Goal: Find contact information: Find contact information

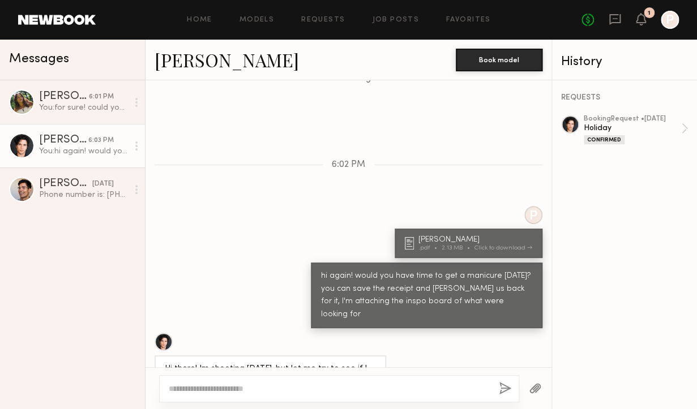
scroll to position [1453, 0]
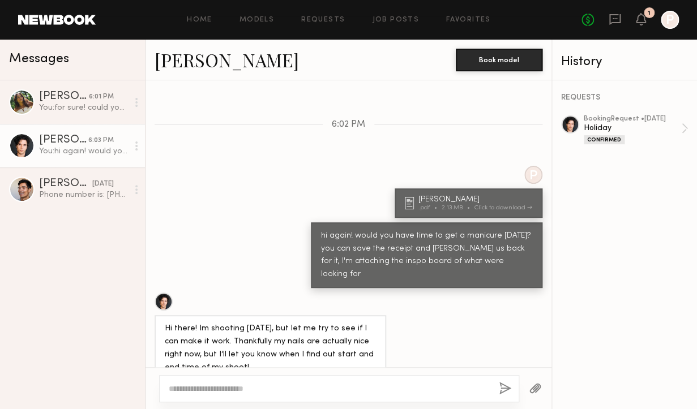
click at [239, 391] on textarea at bounding box center [329, 388] width 321 height 11
type textarea "**********"
click at [503, 390] on button "button" at bounding box center [505, 389] width 12 height 14
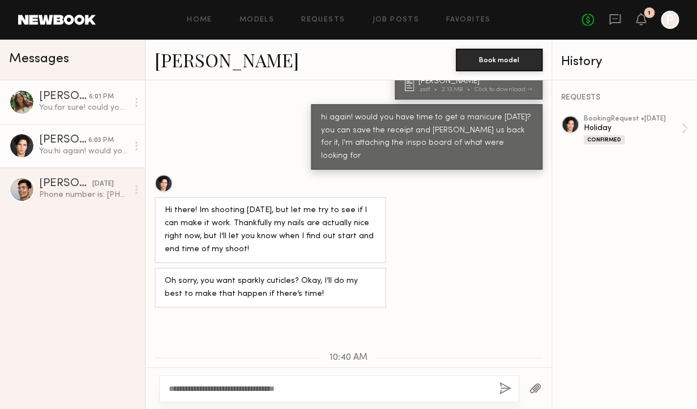
click at [78, 109] on div "You: for sure! could you please bring: Fancy heel or kitten heel Seamless bra a…" at bounding box center [83, 108] width 89 height 11
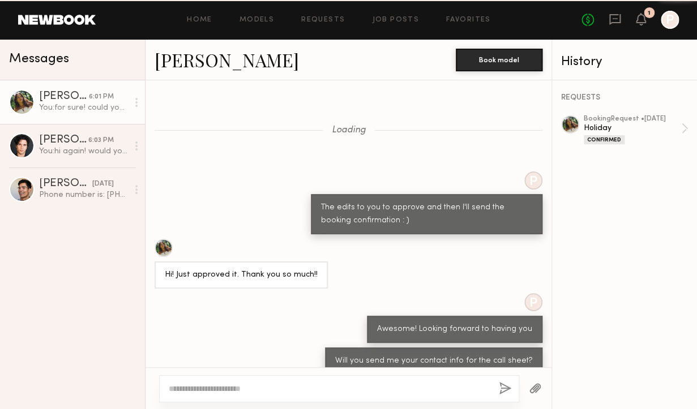
scroll to position [811, 0]
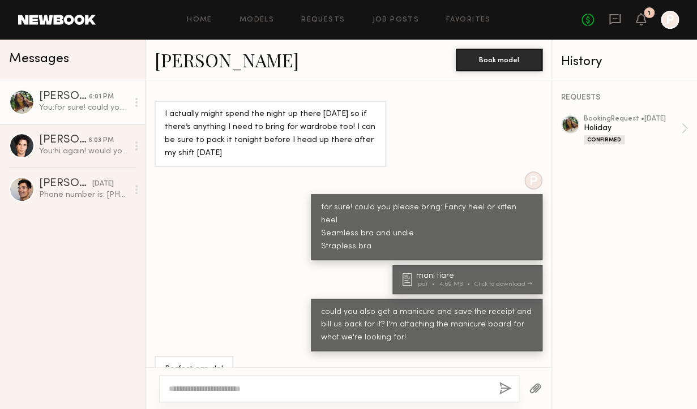
click at [244, 383] on div at bounding box center [329, 388] width 321 height 11
click at [227, 390] on textarea at bounding box center [329, 388] width 321 height 11
type textarea "**********"
click at [507, 388] on button "button" at bounding box center [505, 389] width 12 height 14
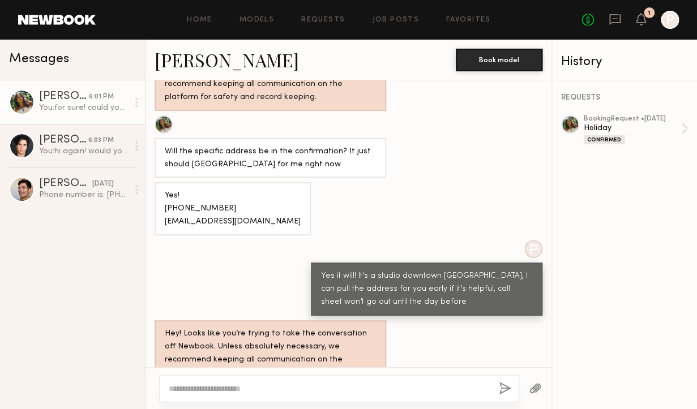
scroll to position [322, 0]
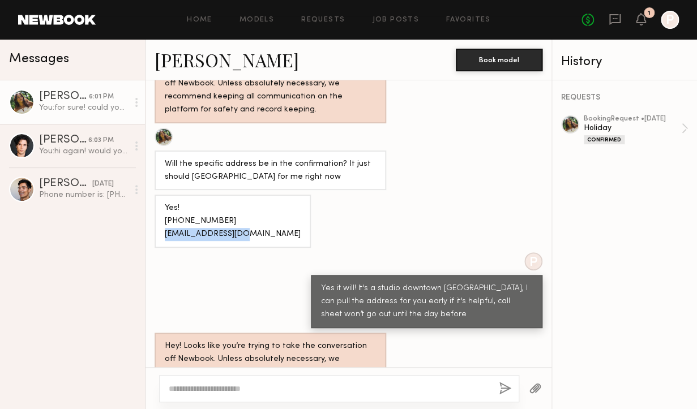
drag, startPoint x: 240, startPoint y: 234, endPoint x: 165, endPoint y: 236, distance: 75.3
click at [165, 236] on div "Yes! [PHONE_NUMBER] [EMAIL_ADDRESS][DOMAIN_NAME]" at bounding box center [233, 221] width 156 height 53
copy div "tiasec33@gmail.com"
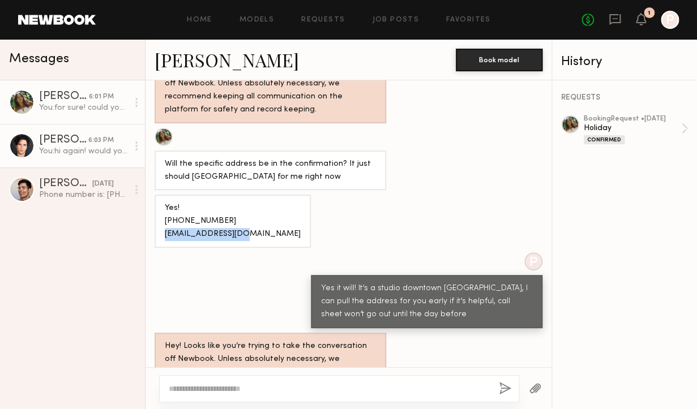
click at [87, 142] on div "[PERSON_NAME]" at bounding box center [63, 140] width 49 height 11
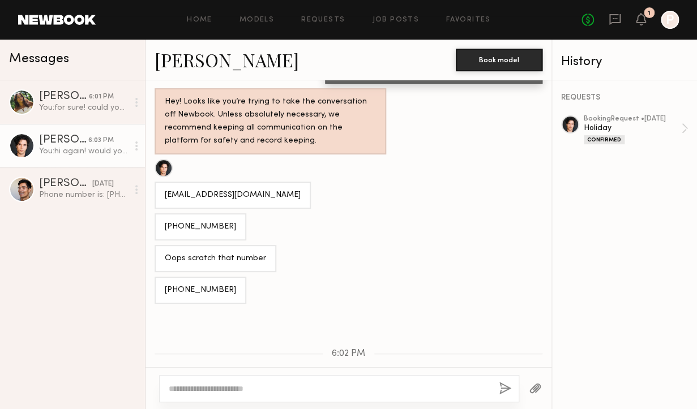
scroll to position [1095, 0]
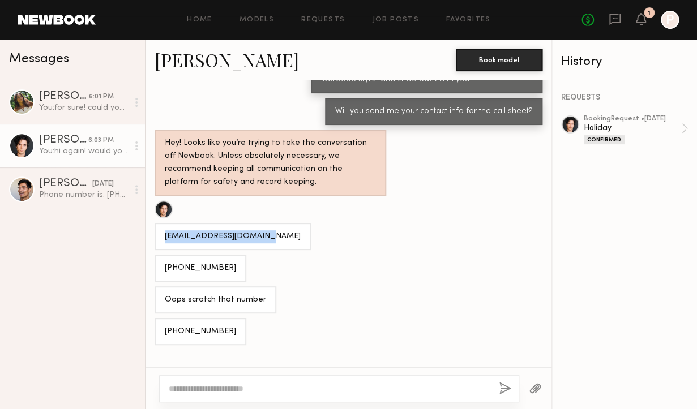
drag, startPoint x: 262, startPoint y: 181, endPoint x: 162, endPoint y: 182, distance: 99.7
click at [162, 223] on div "[EMAIL_ADDRESS][DOMAIN_NAME]" at bounding box center [233, 236] width 156 height 27
copy div "[EMAIL_ADDRESS][DOMAIN_NAME]"
click at [220, 255] on div "[PHONE_NUMBER]" at bounding box center [201, 268] width 92 height 27
drag, startPoint x: 213, startPoint y: 277, endPoint x: 163, endPoint y: 275, distance: 50.5
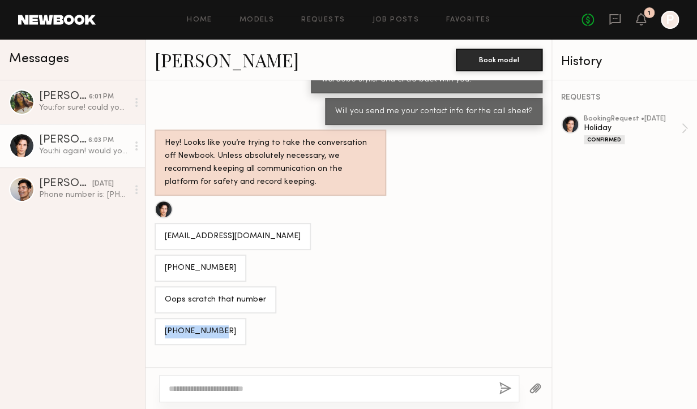
click at [163, 318] on div "[PHONE_NUMBER]" at bounding box center [201, 331] width 92 height 27
copy div "[PHONE_NUMBER]"
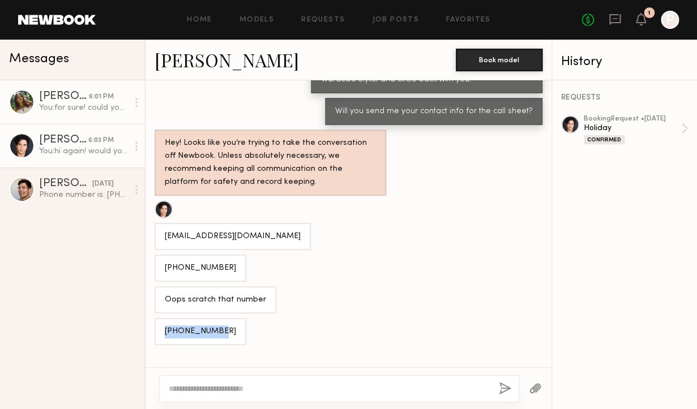
click at [66, 88] on link "Tiare S. 6:01 PM You: for sure! could you please bring: Fancy heel or kitten he…" at bounding box center [72, 102] width 145 height 44
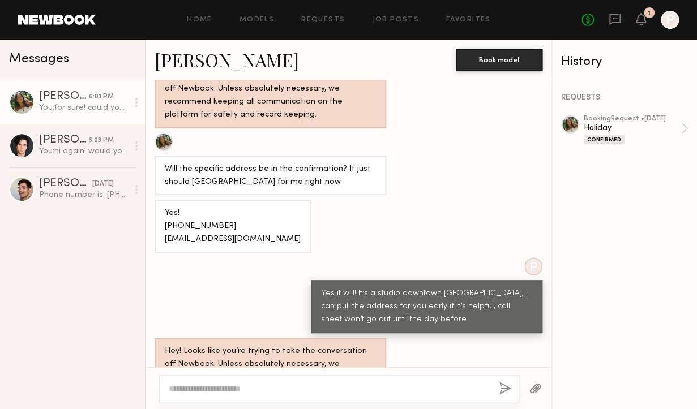
scroll to position [294, 0]
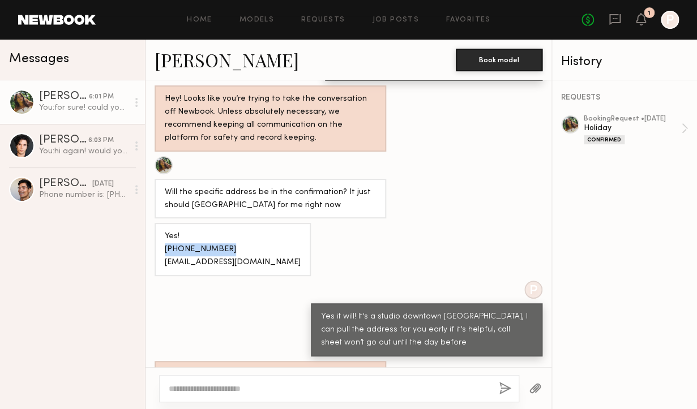
drag, startPoint x: 222, startPoint y: 249, endPoint x: 160, endPoint y: 249, distance: 61.7
click at [160, 249] on div "Yes! (858) 220-9802 tiasec33@gmail.com" at bounding box center [233, 249] width 156 height 53
copy div "(858) 220-9802"
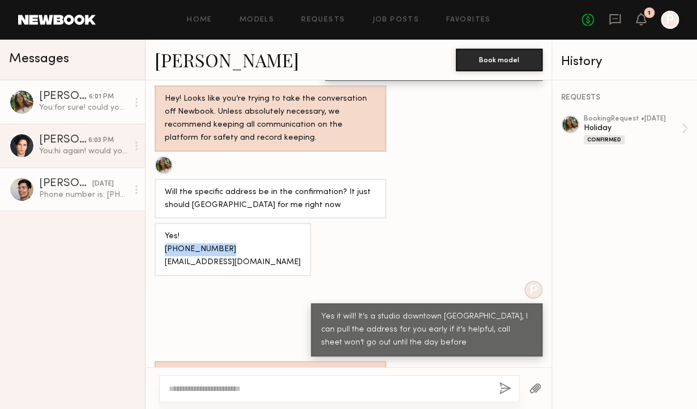
click at [67, 186] on div "Chase M." at bounding box center [65, 183] width 53 height 11
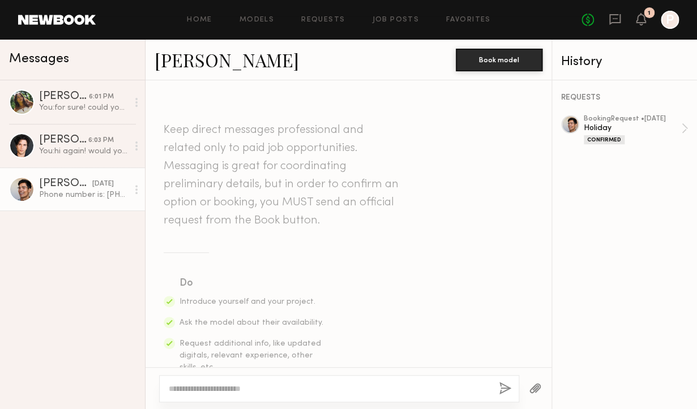
scroll to position [686, 0]
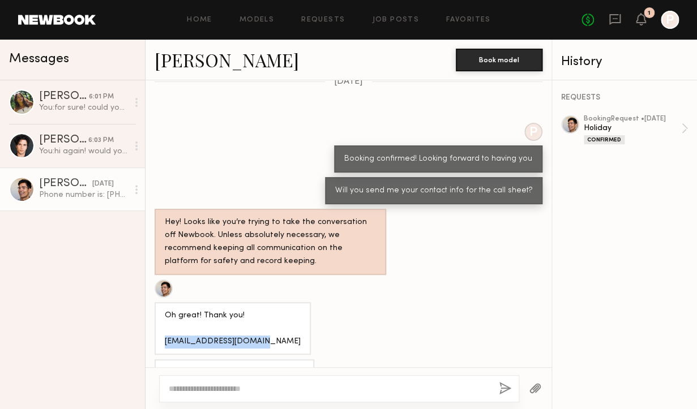
drag, startPoint x: 264, startPoint y: 315, endPoint x: 168, endPoint y: 315, distance: 96.3
click at [168, 315] on div "Oh great! Thank you! Chasemanakai@gmail.com" at bounding box center [233, 329] width 136 height 39
copy div "Chasemanakai@gmail.com"
drag, startPoint x: 286, startPoint y: 341, endPoint x: 230, endPoint y: 341, distance: 56.1
click at [230, 367] on div "Phone number is: (650)-454-7807" at bounding box center [234, 373] width 139 height 13
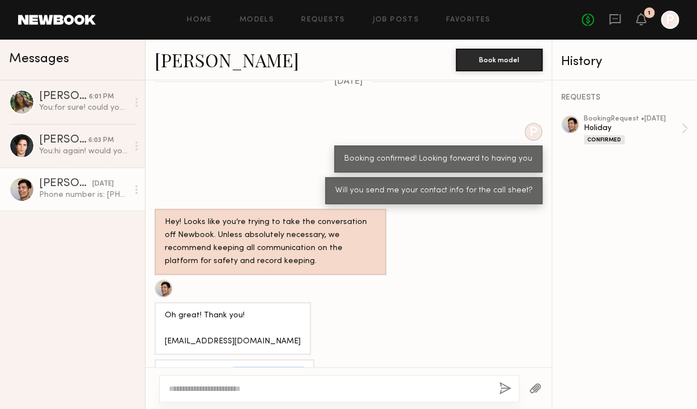
copy div "(650)-454-7807"
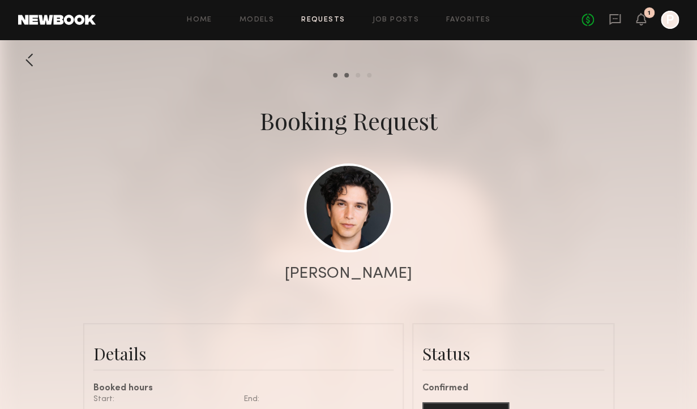
scroll to position [1671, 0]
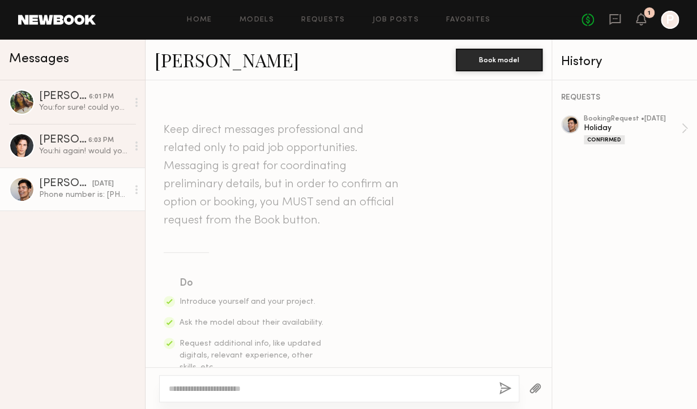
scroll to position [686, 0]
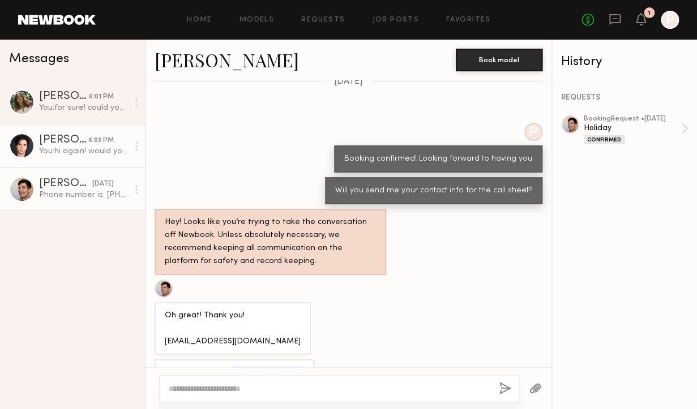
click at [68, 157] on div "You: hi again! would you have time to get a manicure [DATE]? you can save the r…" at bounding box center [83, 151] width 89 height 11
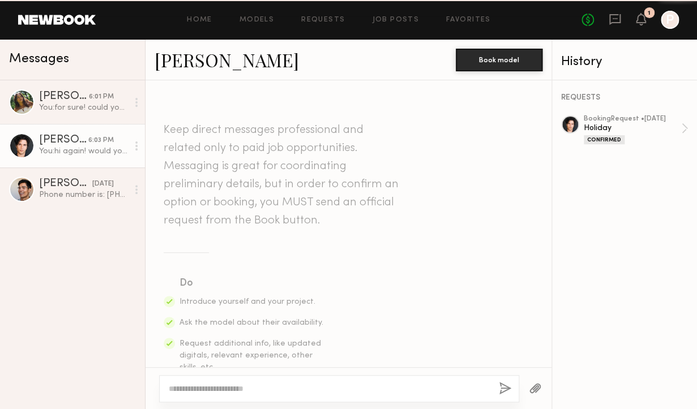
scroll to position [1484, 0]
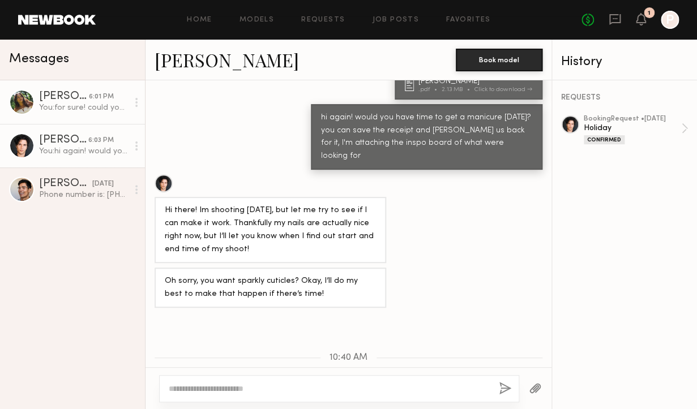
click at [79, 100] on div "[PERSON_NAME]" at bounding box center [64, 96] width 50 height 11
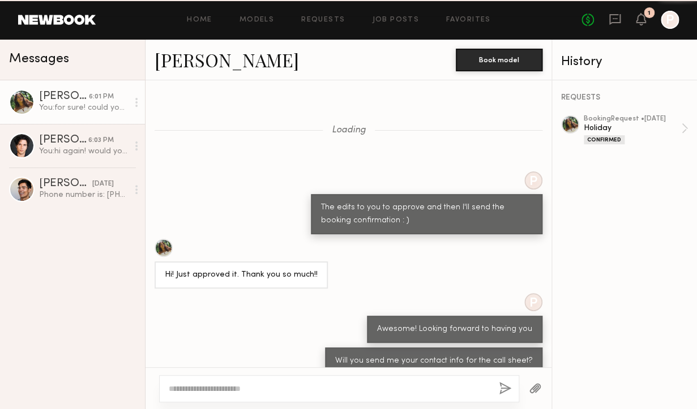
scroll to position [952, 0]
